Goal: Contribute content

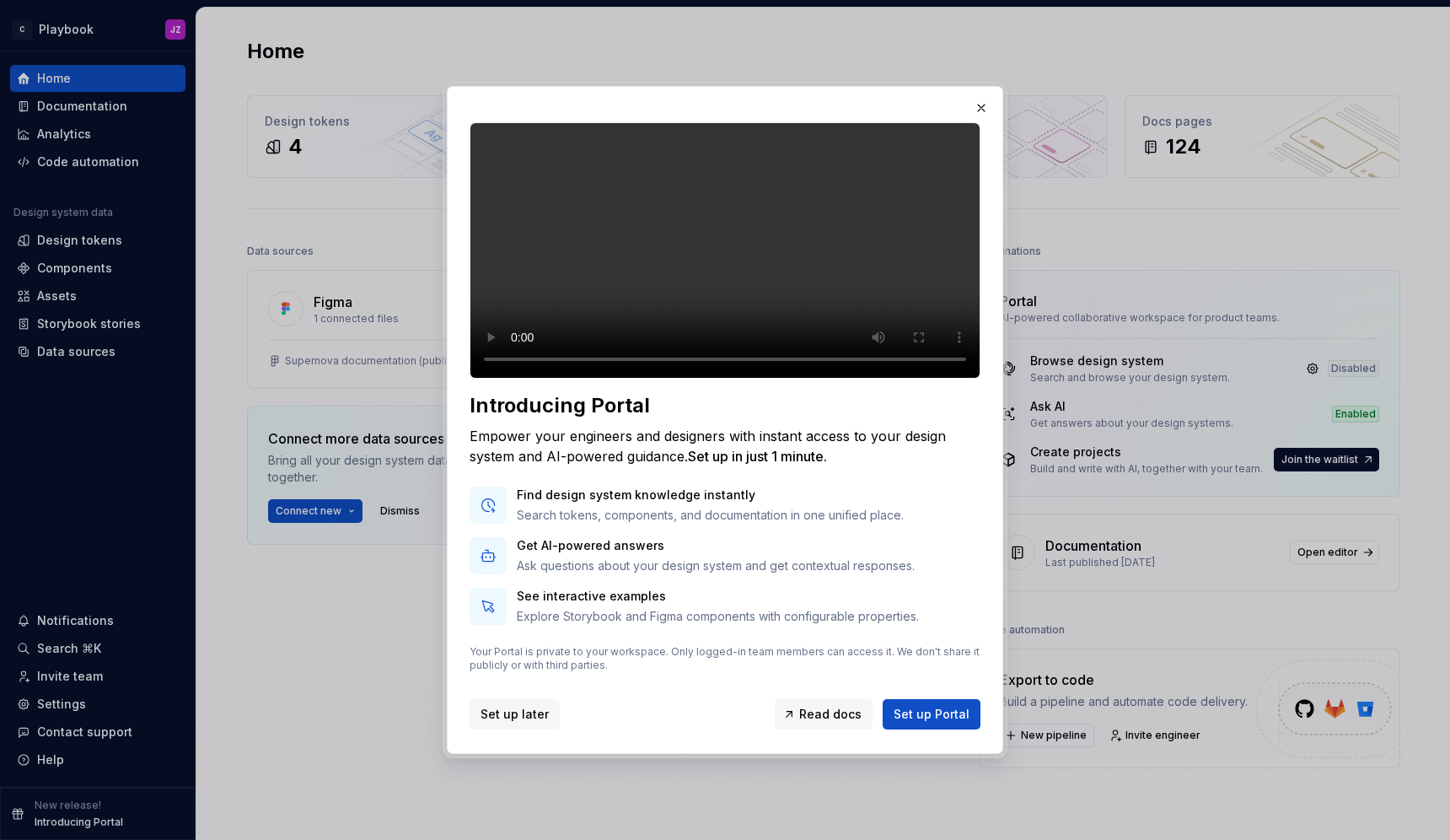
click at [518, 722] on span "Set up later" at bounding box center [514, 714] width 68 height 17
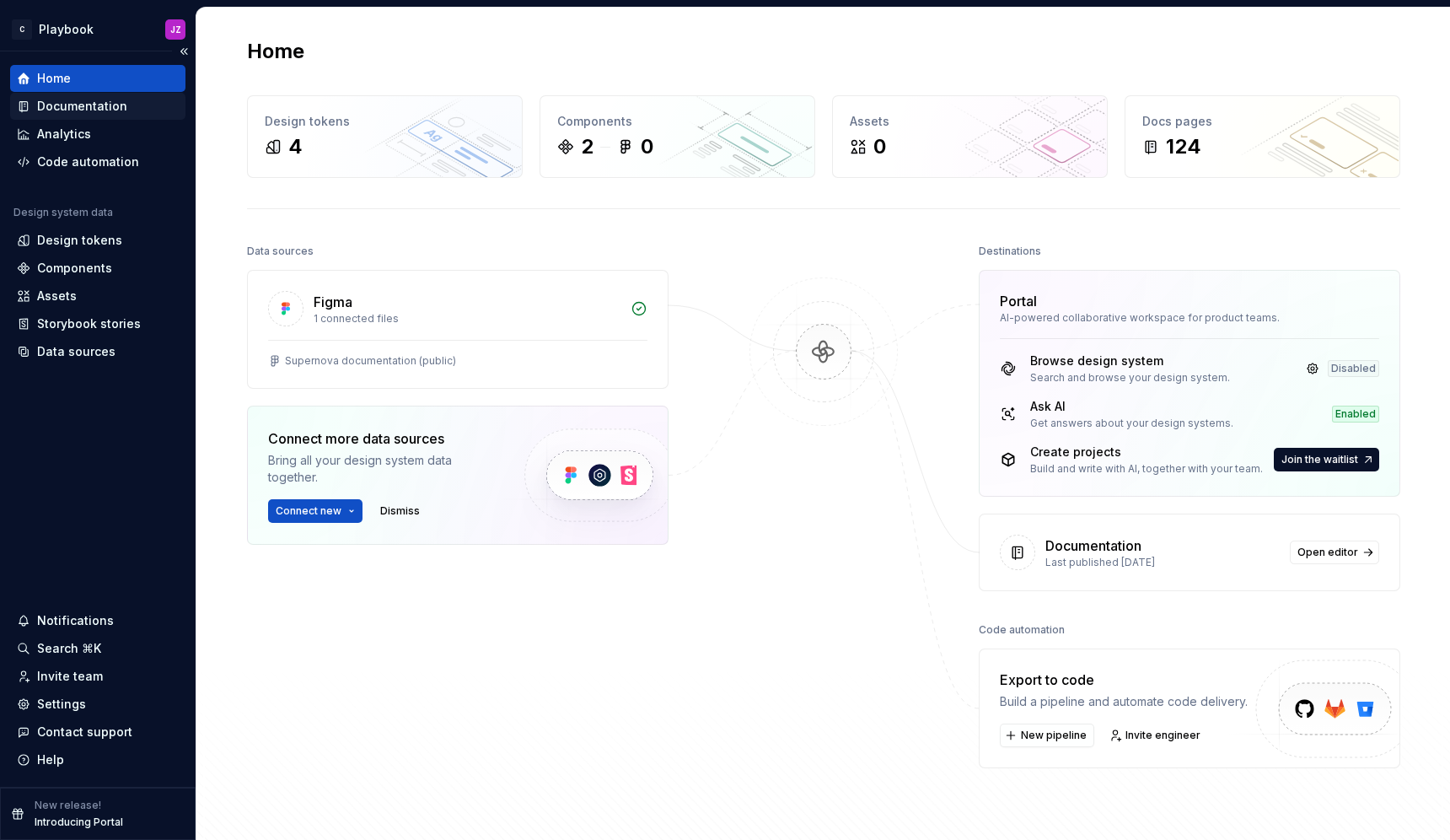
click at [100, 100] on div "Documentation" at bounding box center [82, 106] width 91 height 17
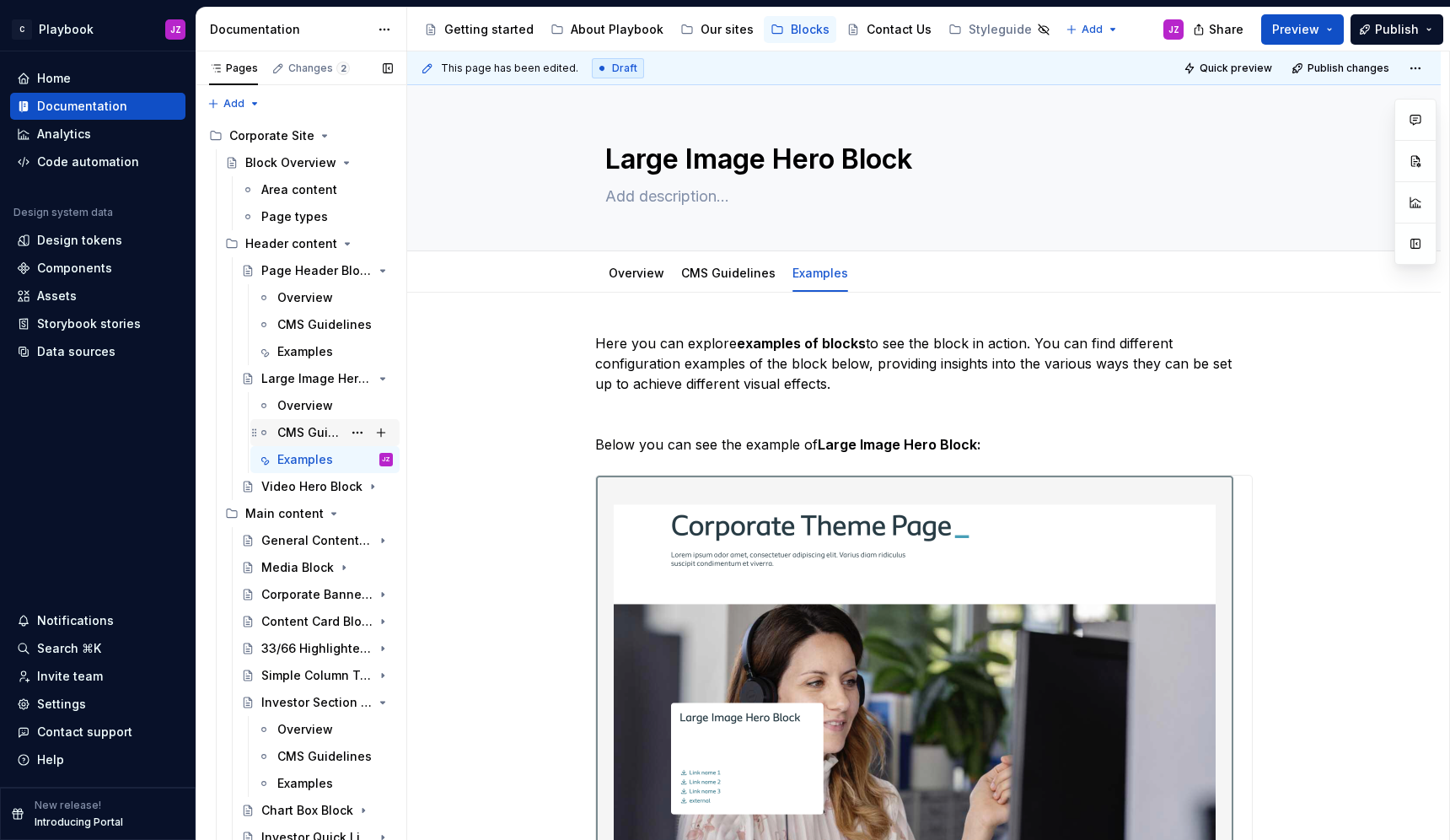
click at [310, 432] on div "CMS Guidelines" at bounding box center [310, 433] width 65 height 17
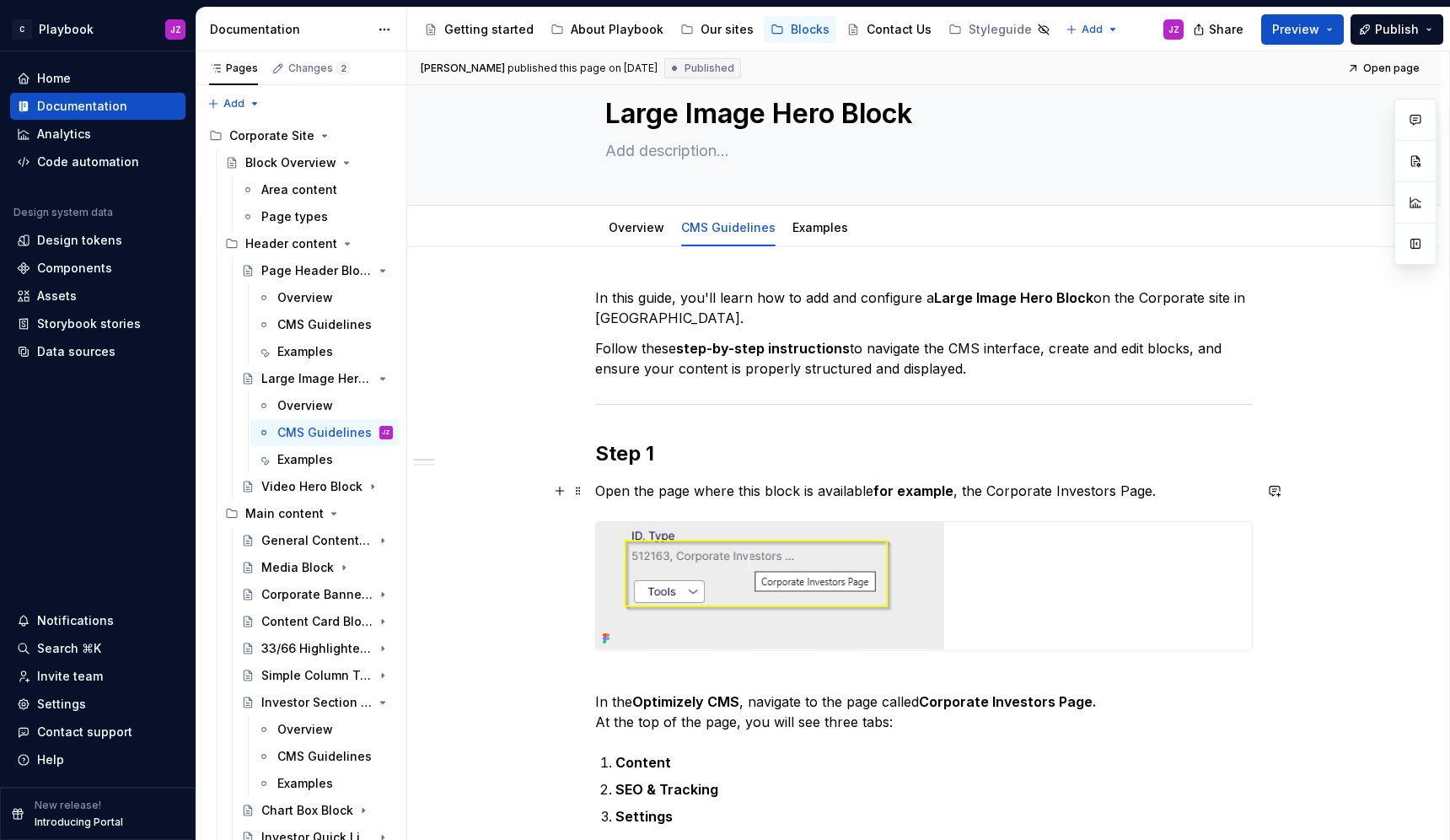
scroll to position [48, 0]
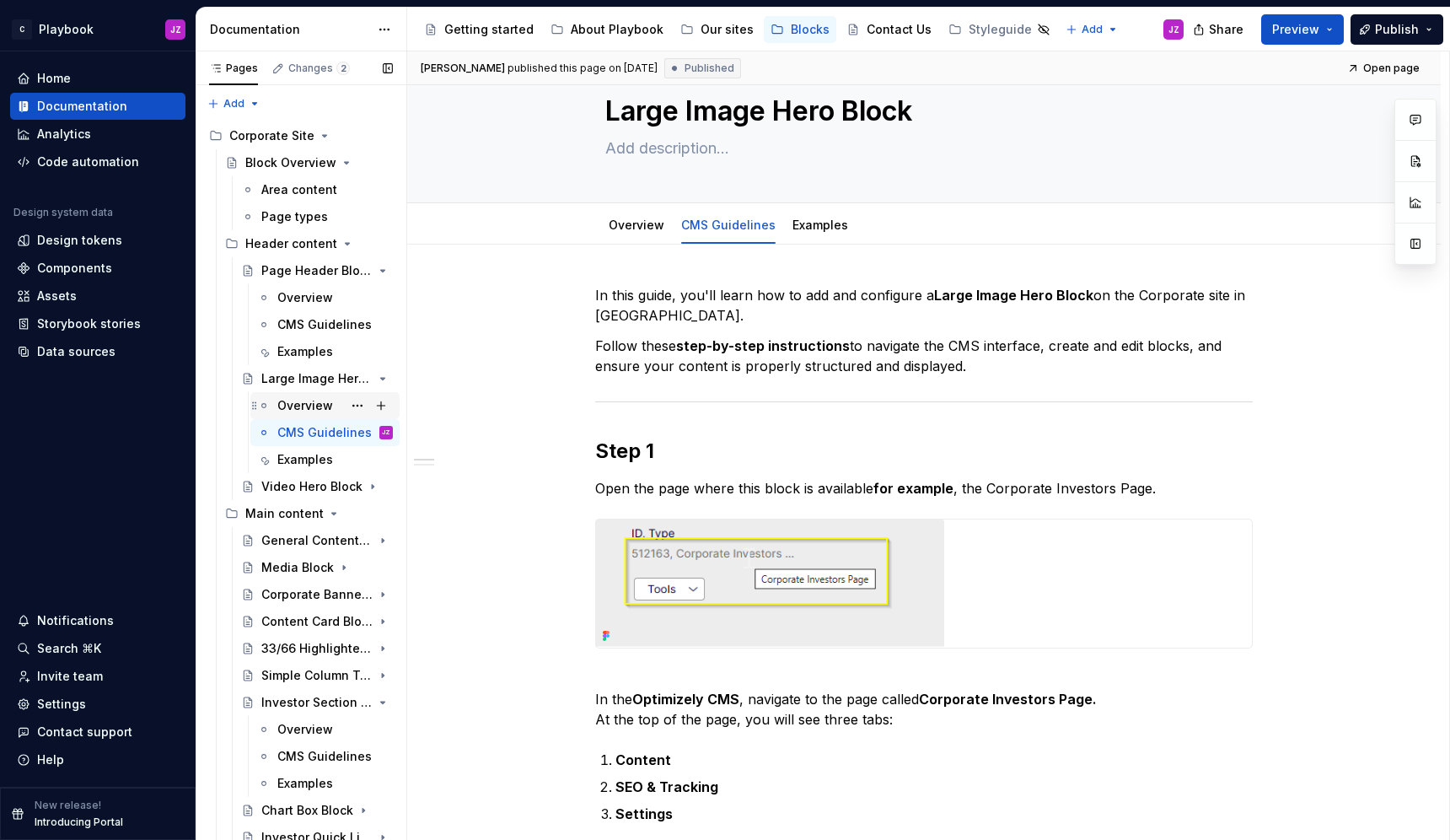
click at [314, 402] on div "Overview" at bounding box center [304, 406] width 55 height 17
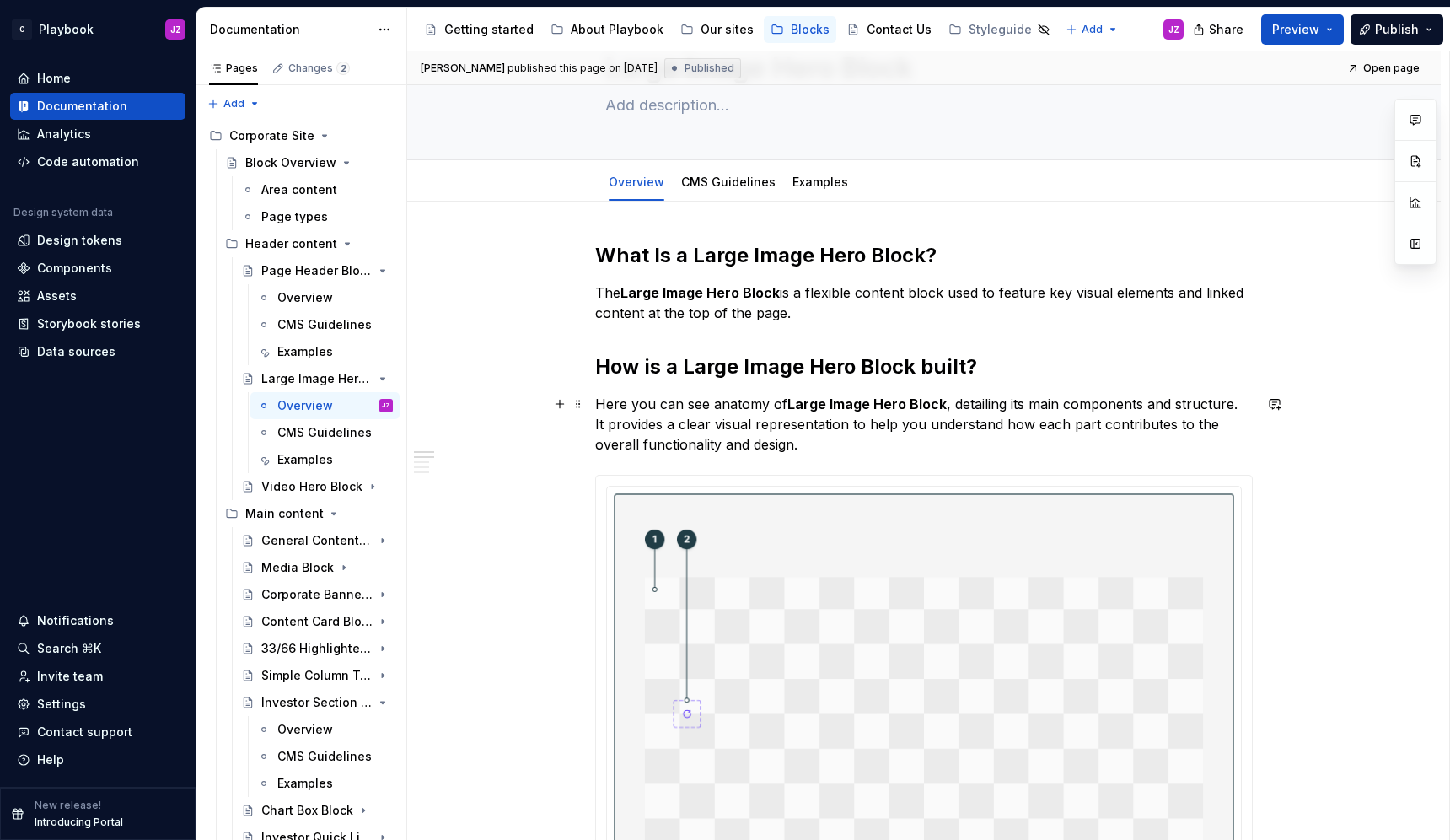
scroll to position [146, 0]
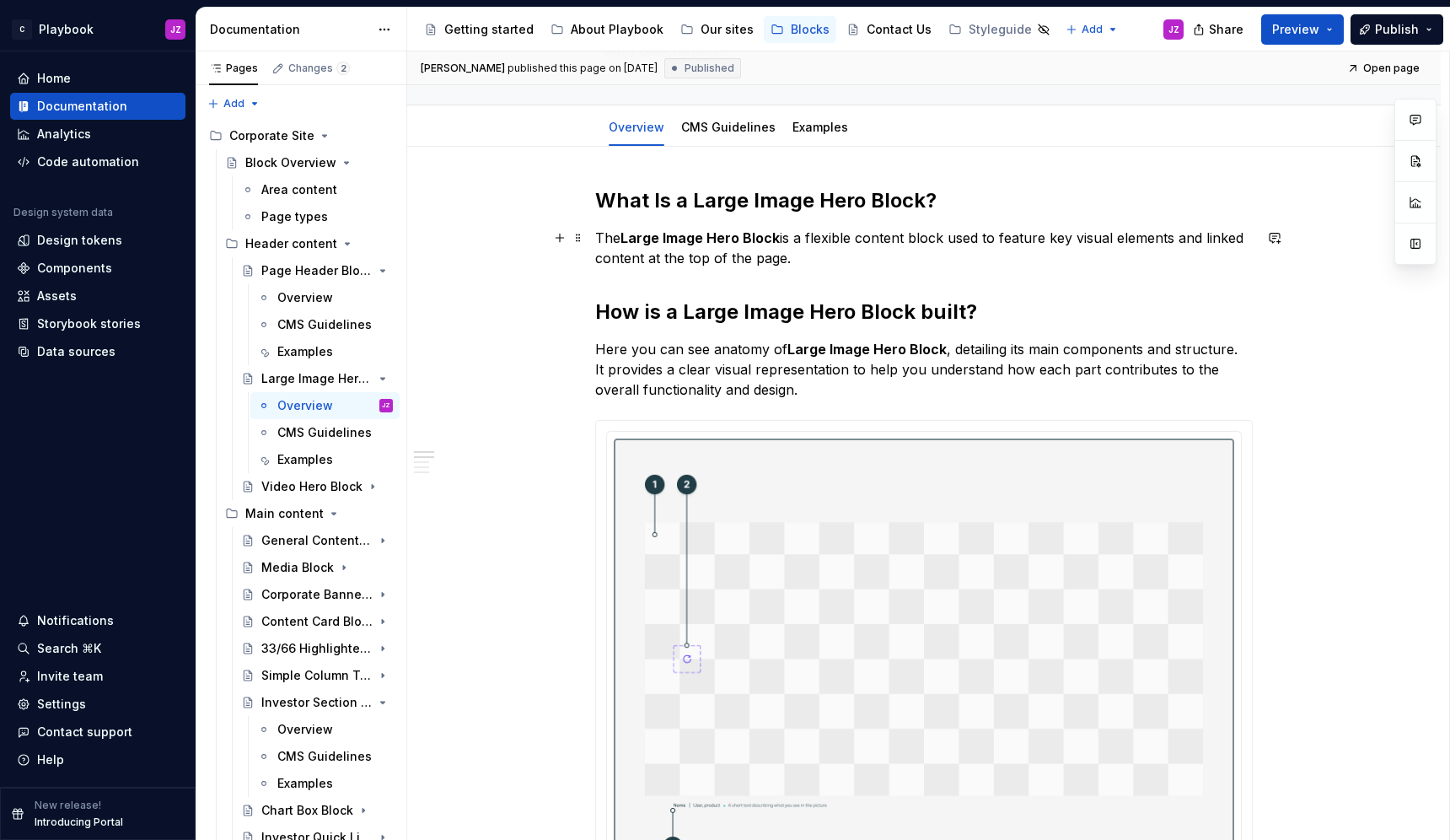
type textarea "*"
drag, startPoint x: 799, startPoint y: 261, endPoint x: 779, endPoint y: 260, distance: 20.0
click at [770, 260] on p "The Large Image Hero Block is a flexible content block used to feature key visu…" at bounding box center [924, 248] width 658 height 41
click at [796, 262] on p "The Large Image Hero Block is a flexible content block used to feature key visu…" at bounding box center [924, 248] width 658 height 41
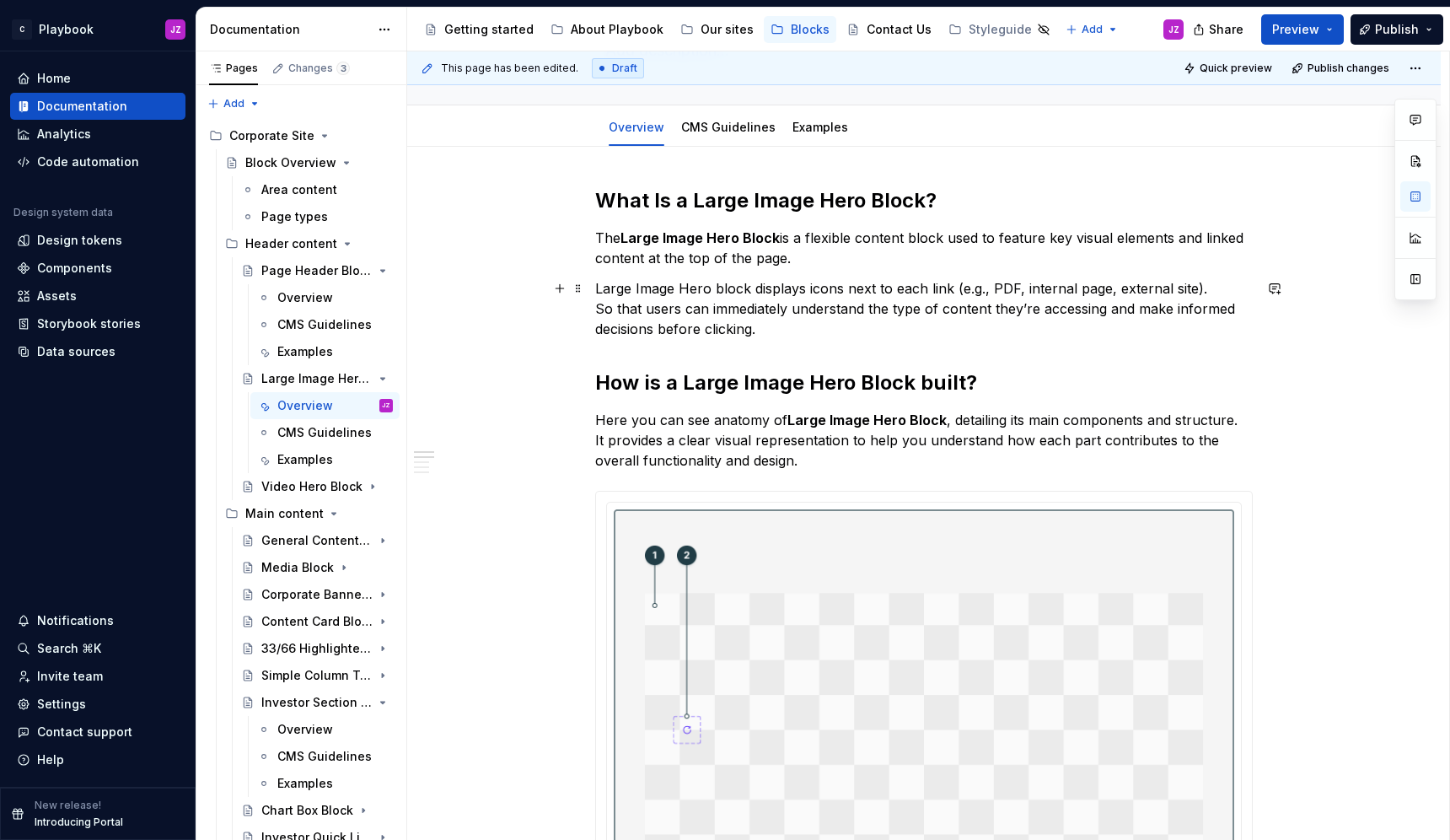
click at [596, 283] on p "Large Image Hero block displays icons next to each link (e.g., PDF, internal pa…" at bounding box center [924, 308] width 658 height 61
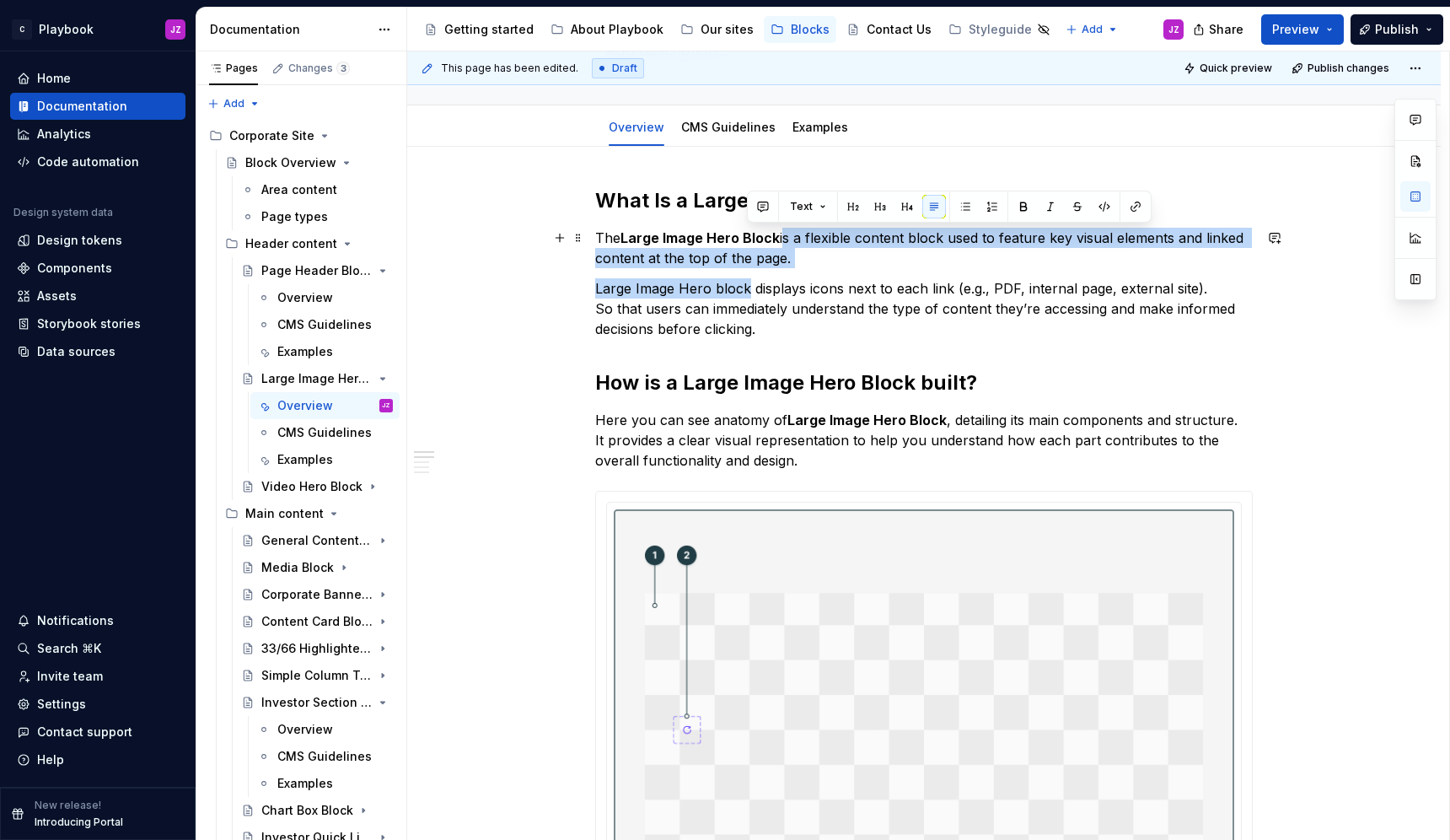
drag, startPoint x: 747, startPoint y: 291, endPoint x: 781, endPoint y: 242, distance: 59.6
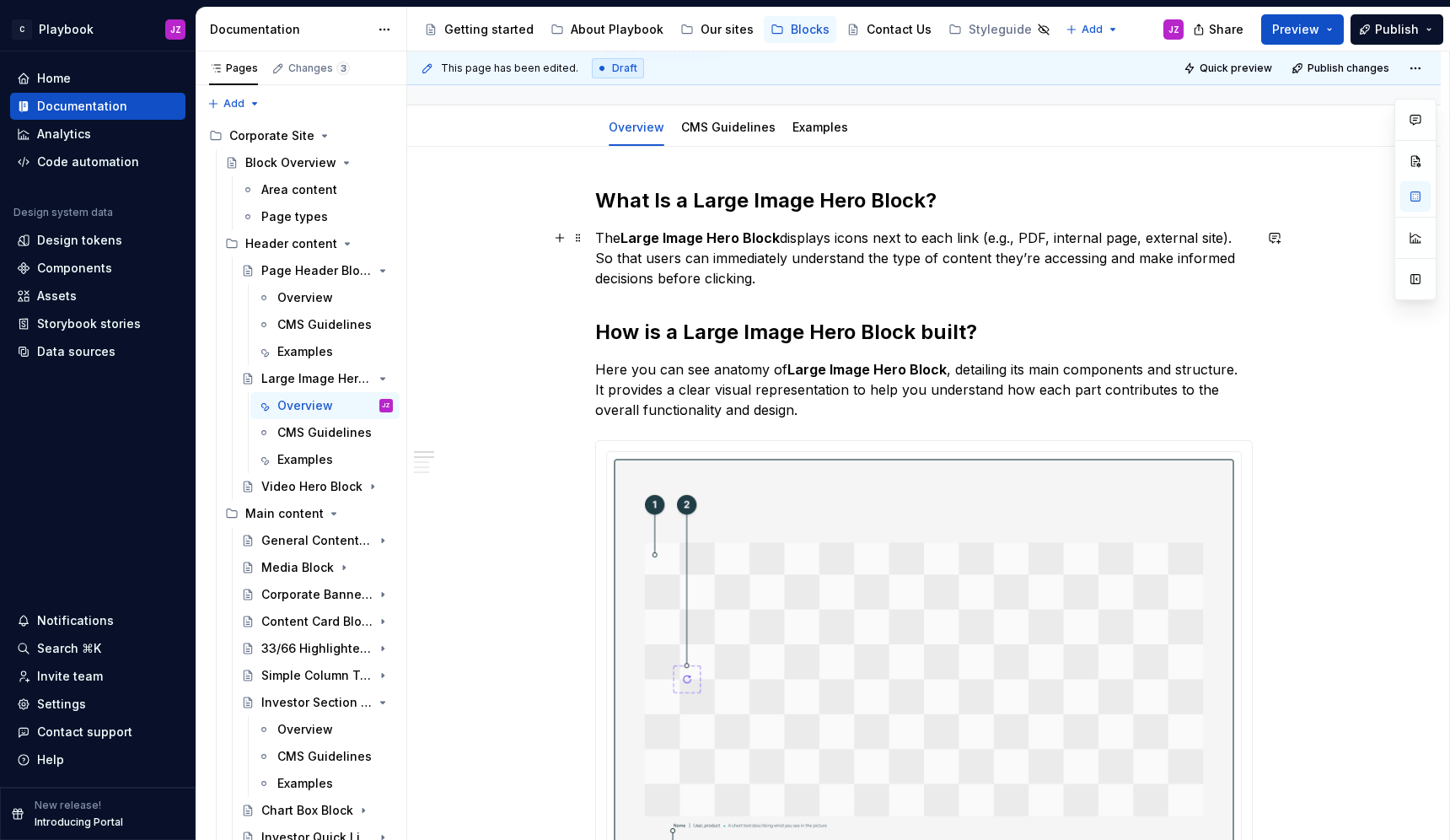
click at [812, 286] on p "The Large Image Hero Block displays icons next to each link (e.g., PDF, interna…" at bounding box center [924, 258] width 658 height 61
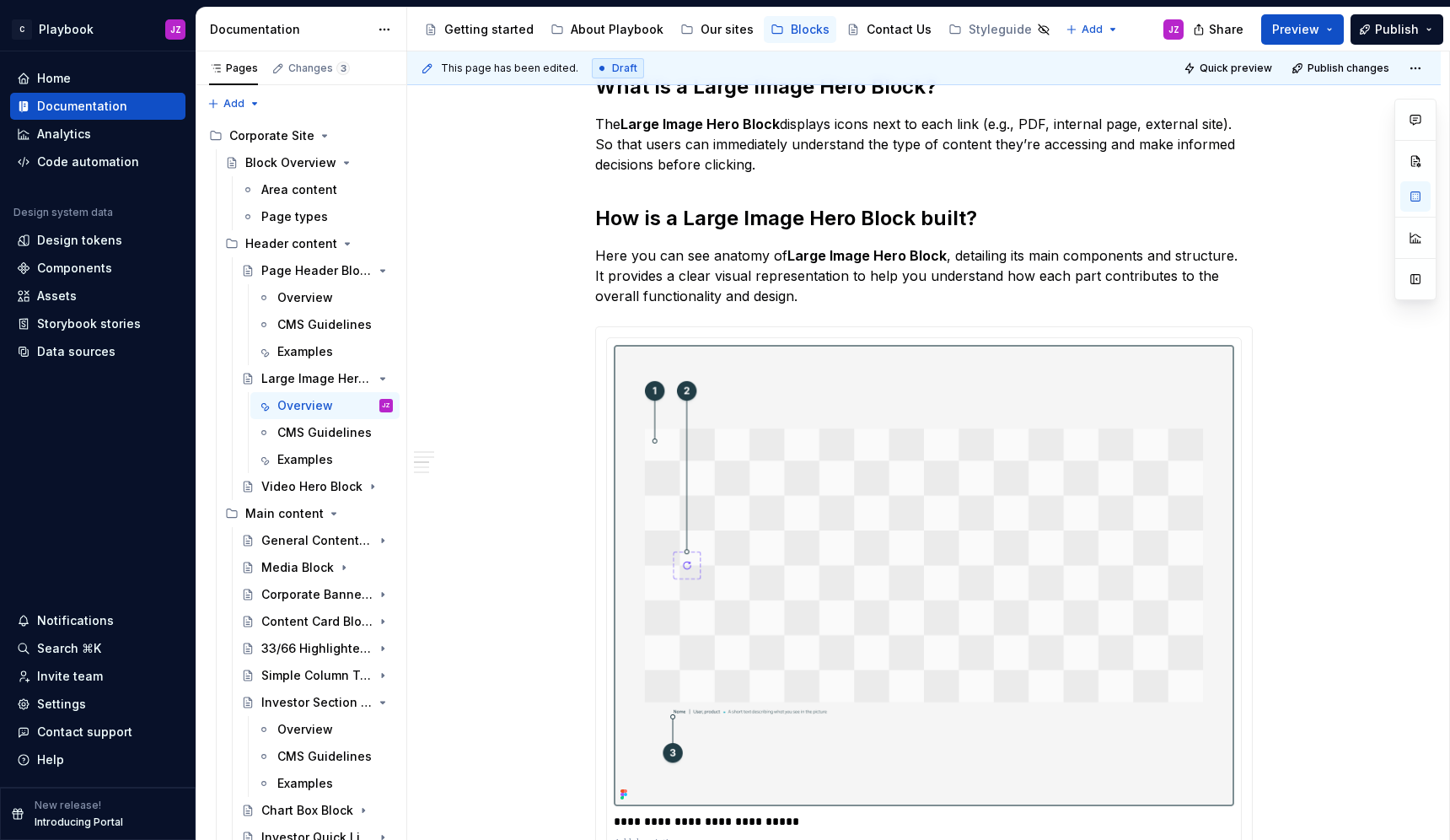
scroll to position [0, 0]
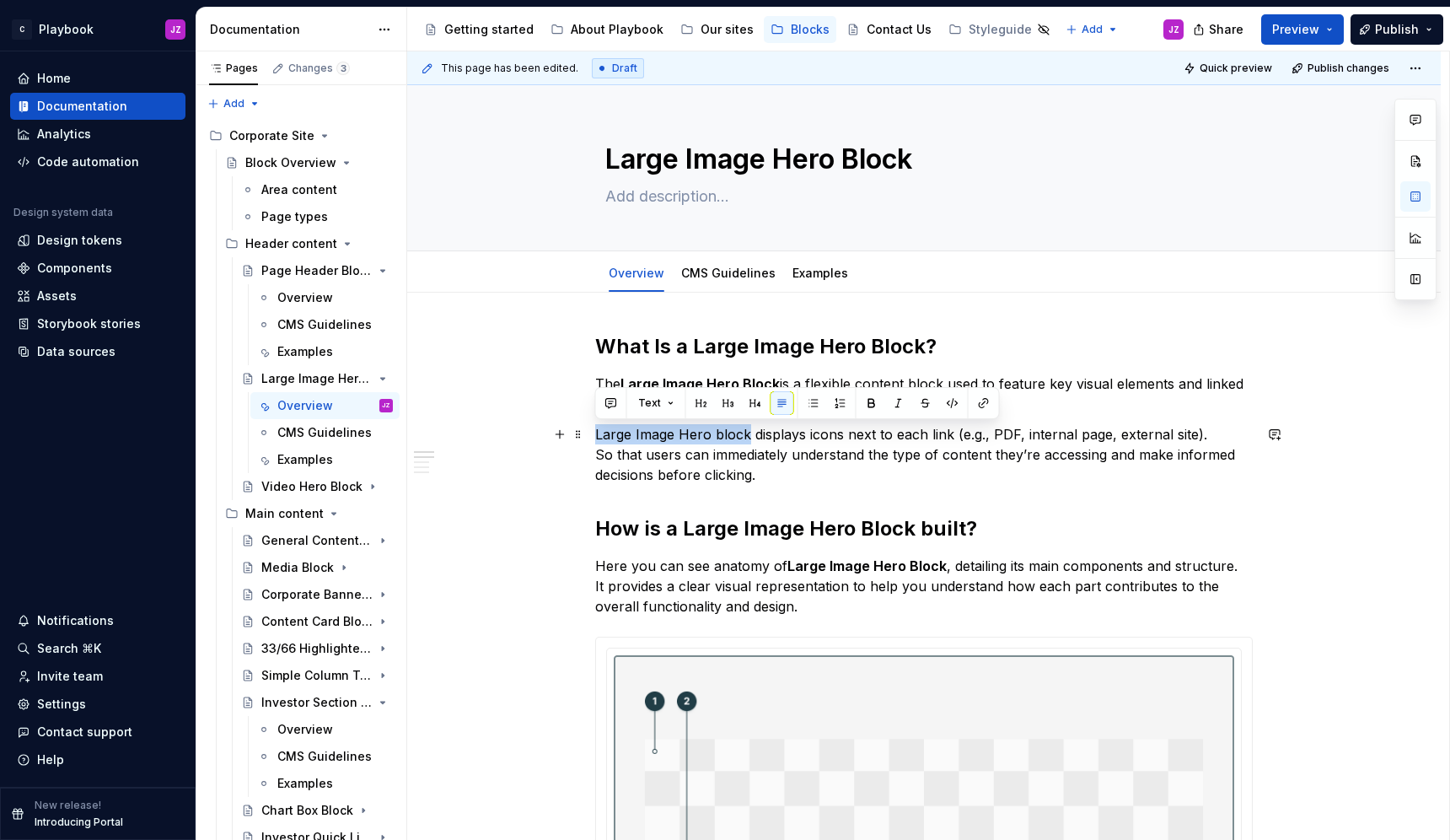
drag, startPoint x: 747, startPoint y: 435, endPoint x: 589, endPoint y: 434, distance: 158.0
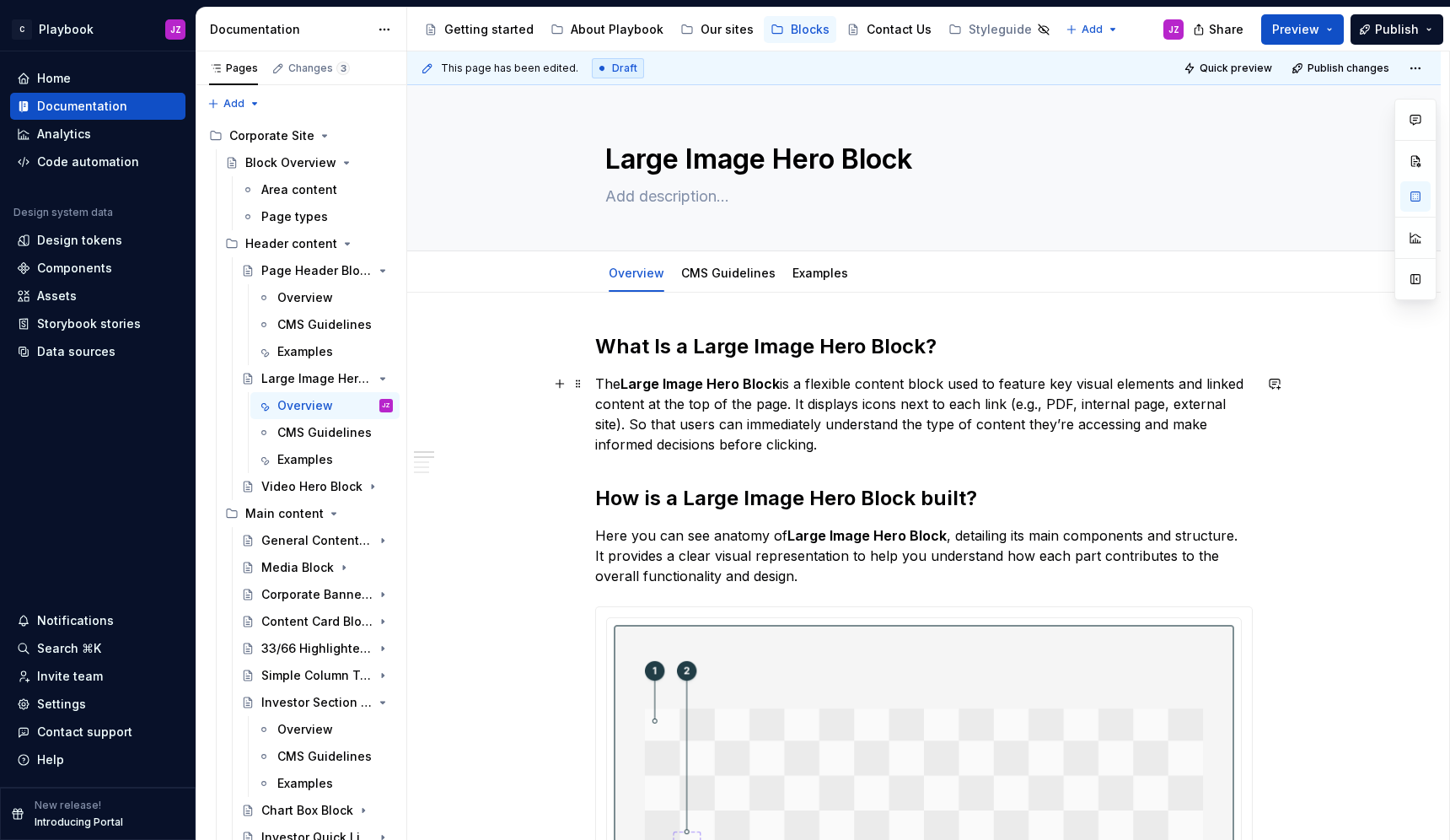
click at [888, 437] on p "The Large Image Hero Block is a flexible content block used to feature key visu…" at bounding box center [924, 414] width 658 height 81
click at [1390, 24] on span "Publish" at bounding box center [1397, 29] width 43 height 17
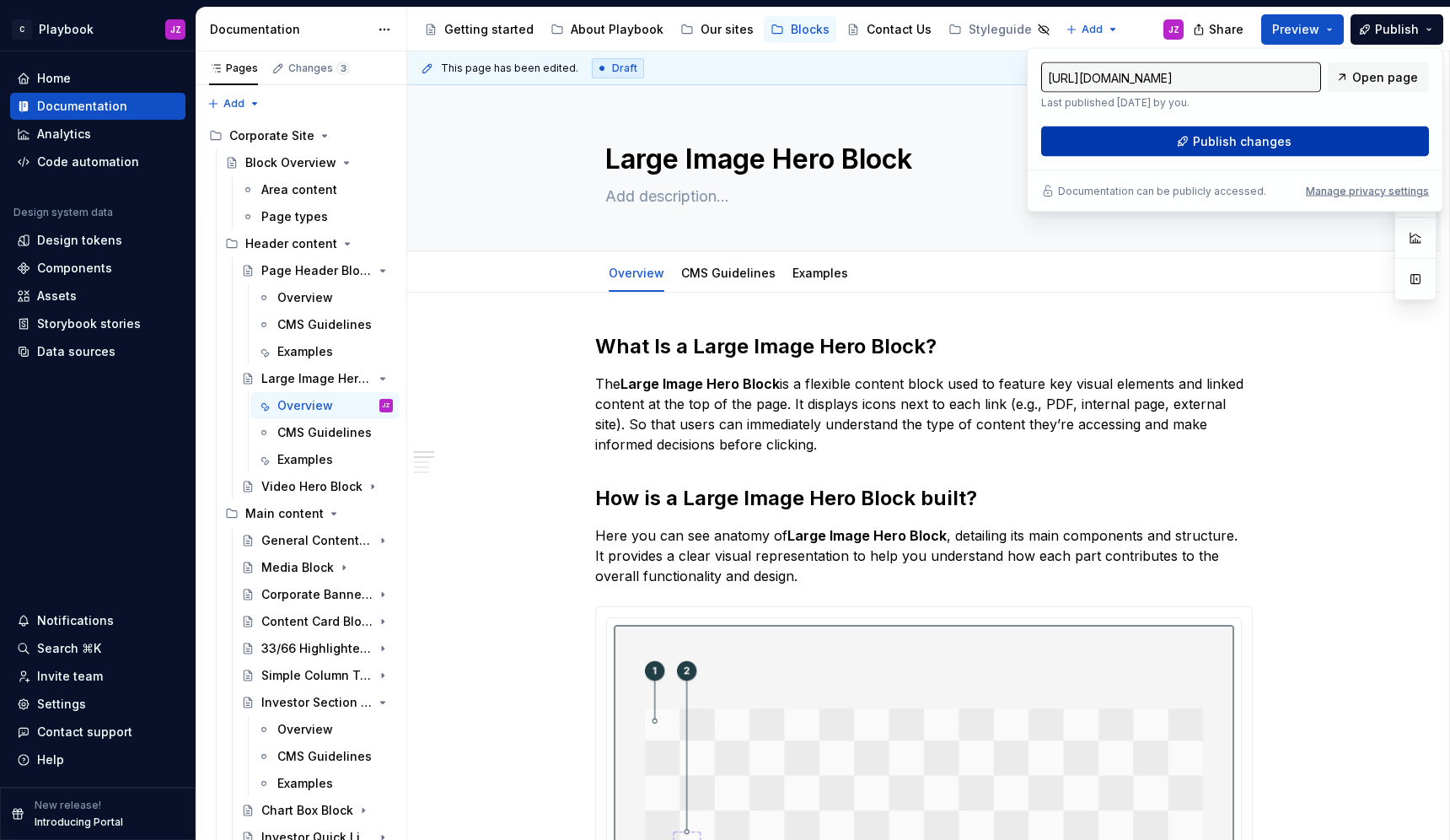
click at [1274, 139] on span "Publish changes" at bounding box center [1242, 141] width 99 height 17
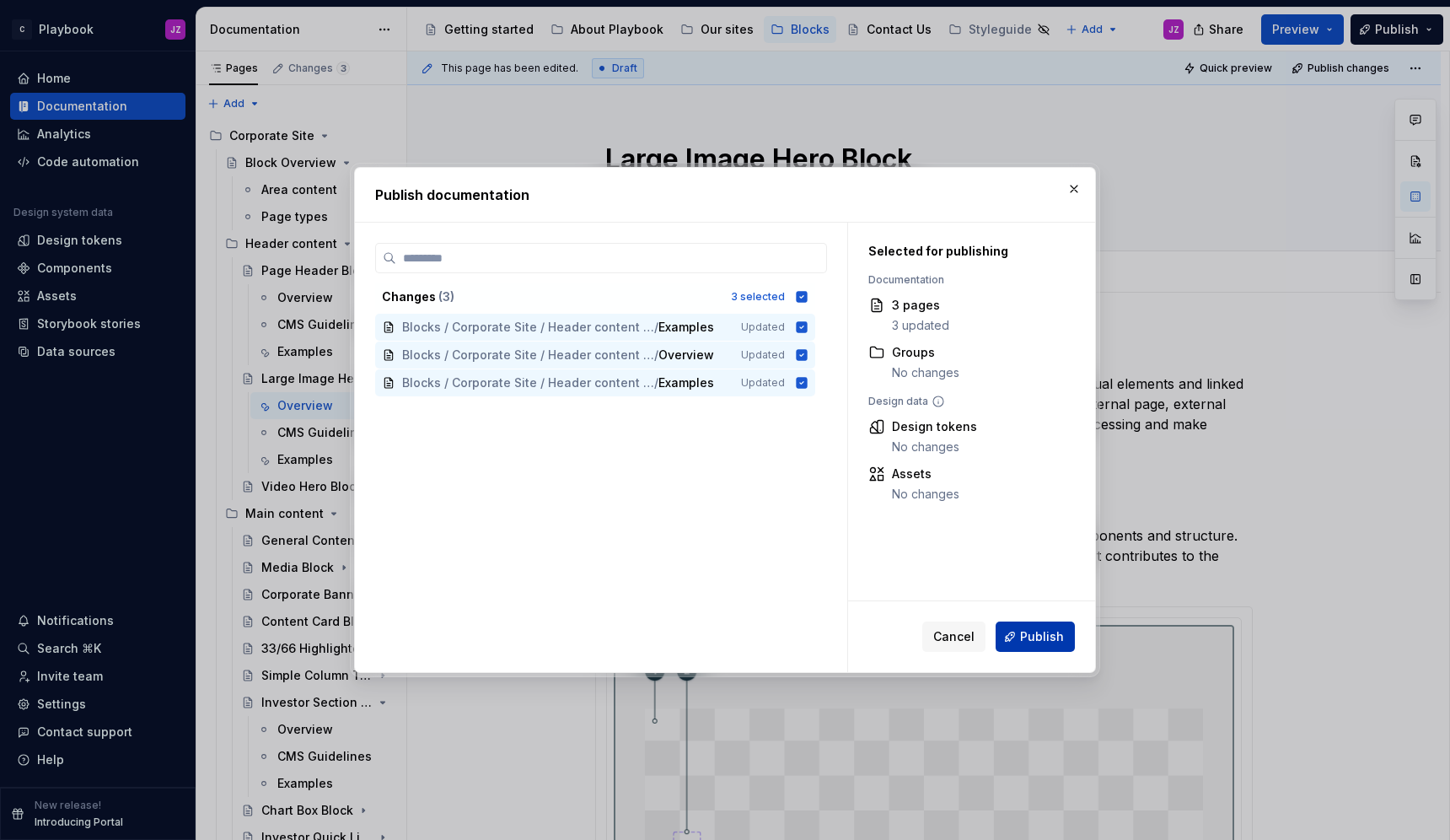
click at [1026, 635] on span "Publish" at bounding box center [1042, 636] width 43 height 17
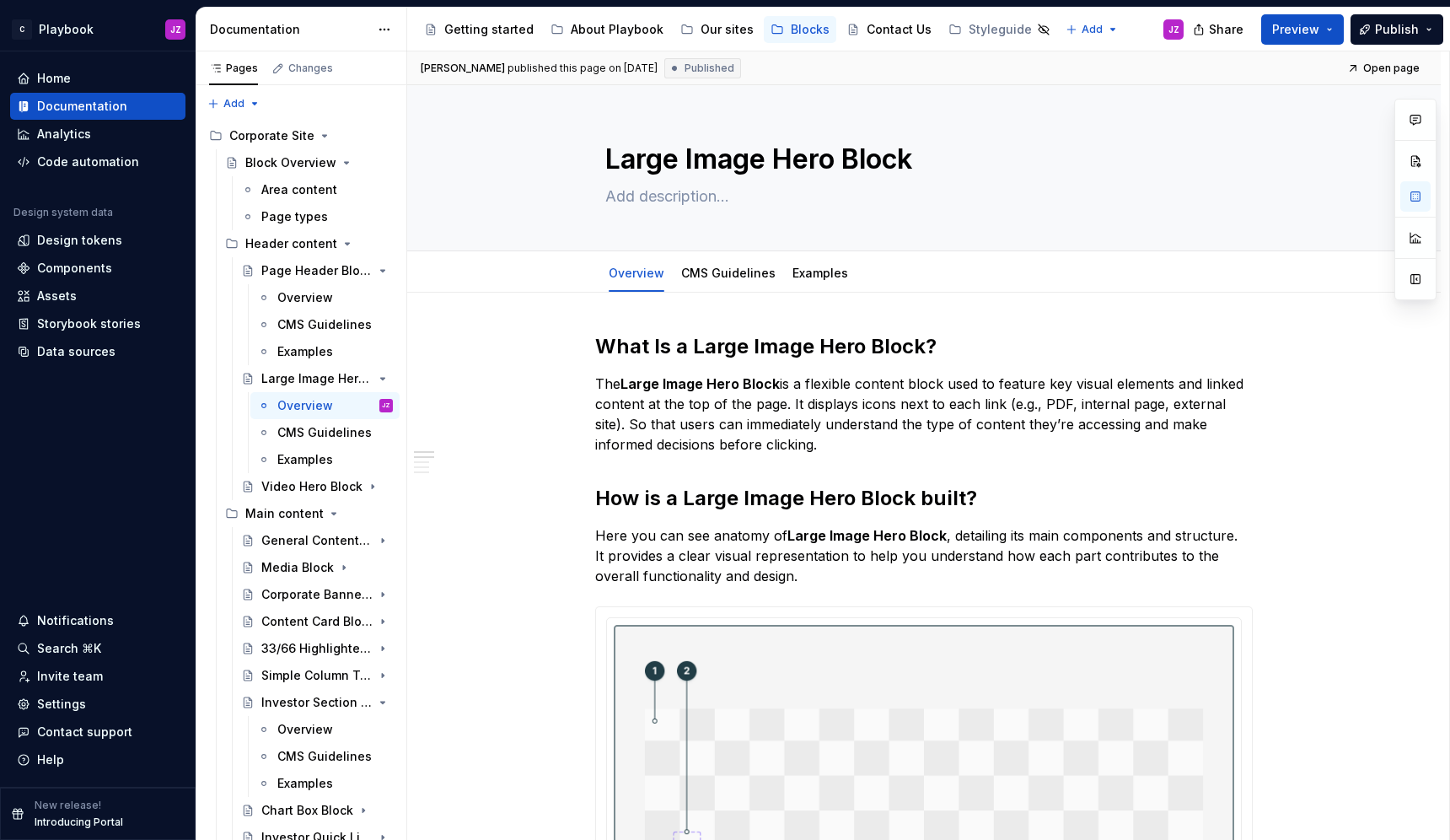
type textarea "*"
